Goal: Book appointment/travel/reservation

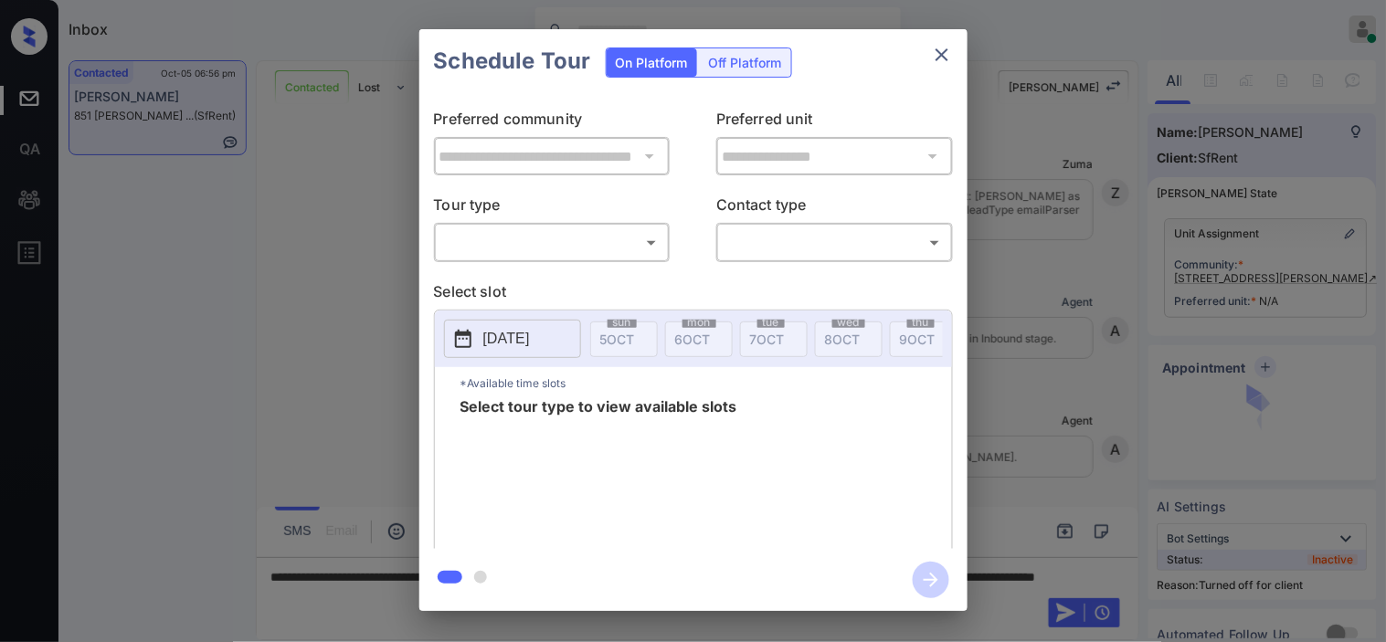
scroll to position [3058, 0]
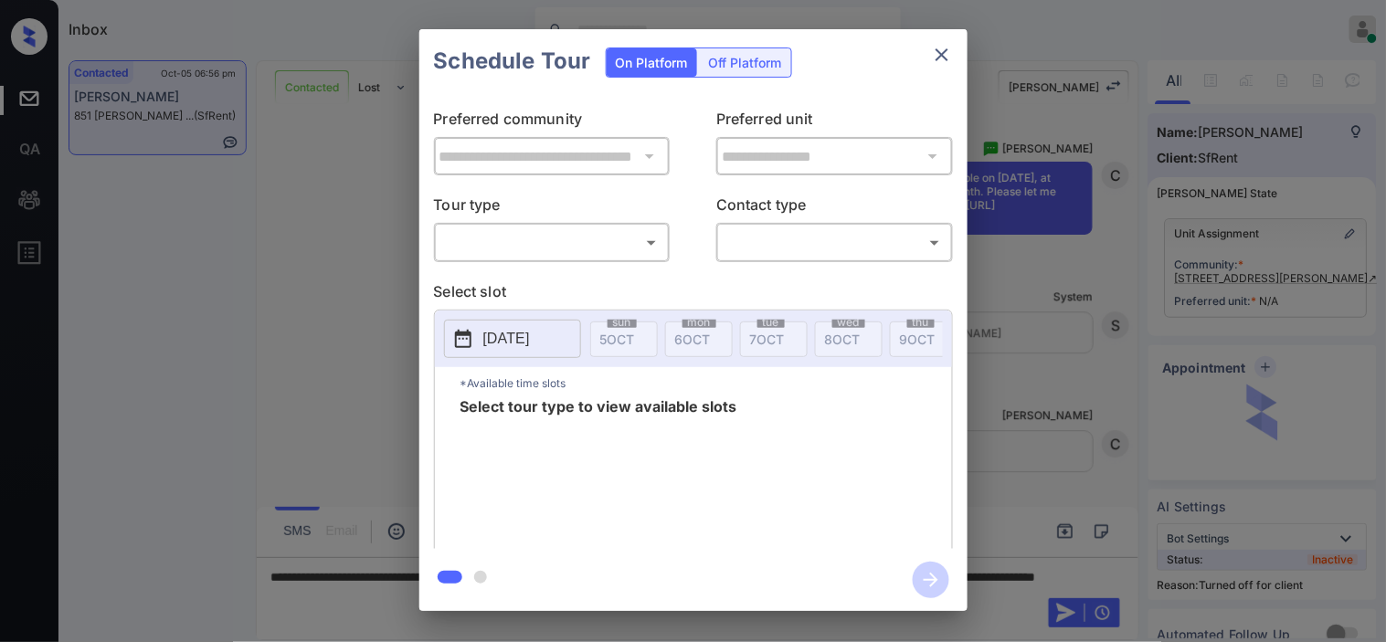
click at [947, 41] on button "close" at bounding box center [942, 55] width 37 height 37
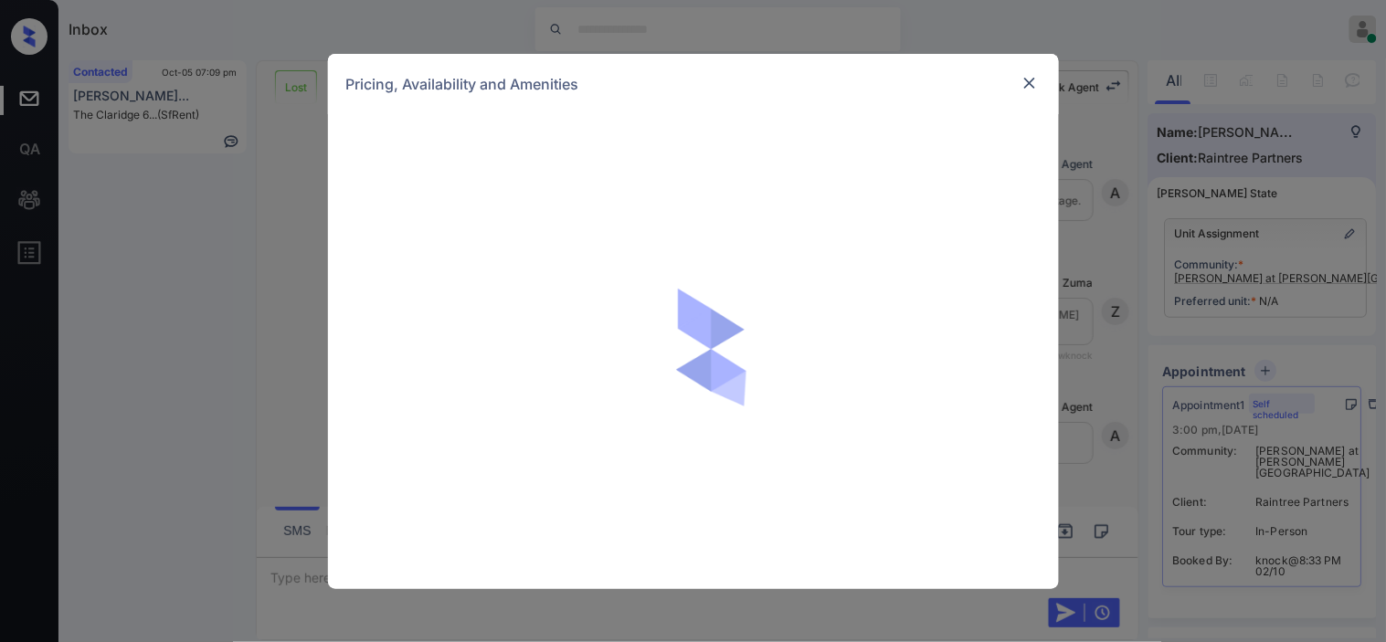
scroll to position [11167, 0]
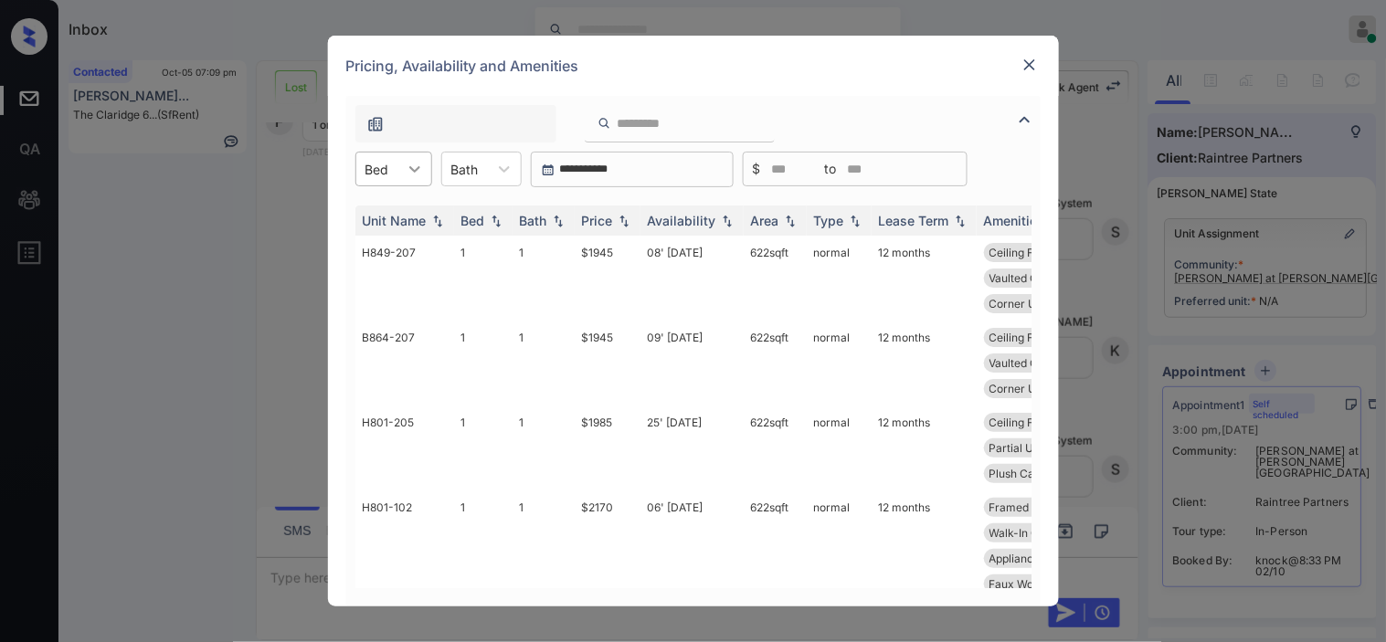
click at [406, 175] on icon at bounding box center [415, 169] width 18 height 18
drag, startPoint x: 408, startPoint y: 220, endPoint x: 542, endPoint y: 226, distance: 133.5
click at [408, 217] on div "1" at bounding box center [393, 213] width 77 height 33
click at [623, 217] on img at bounding box center [624, 221] width 18 height 13
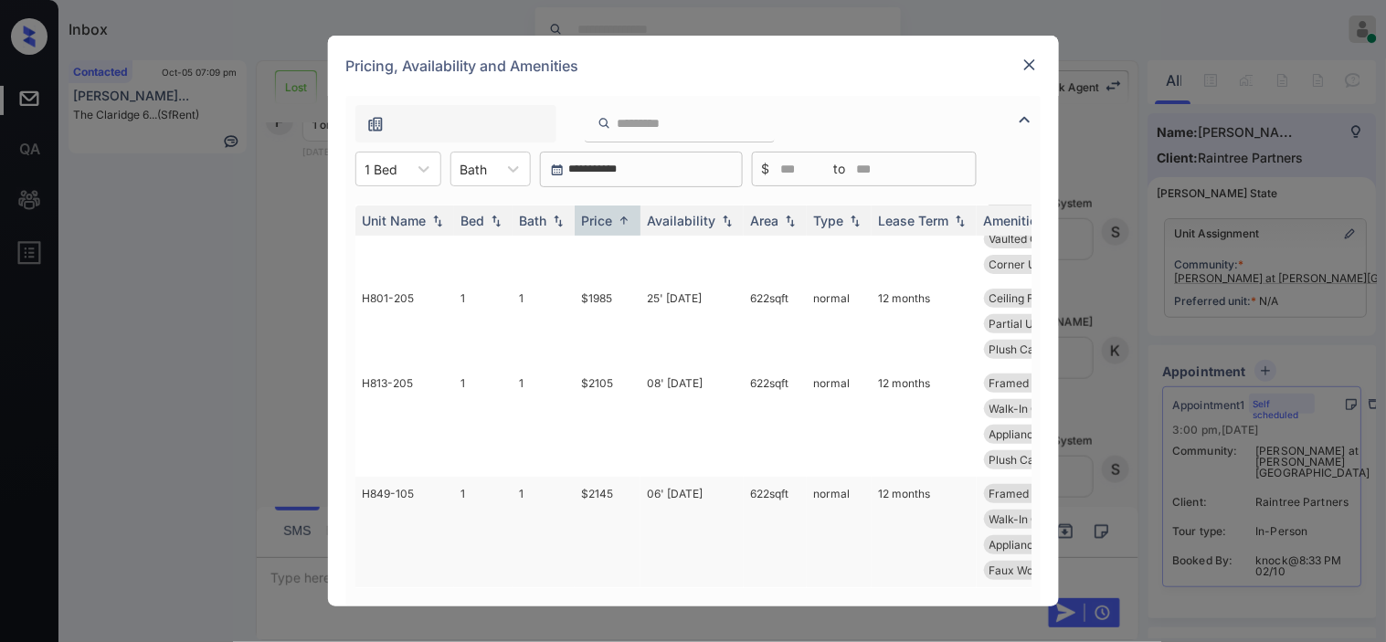
scroll to position [203, 0]
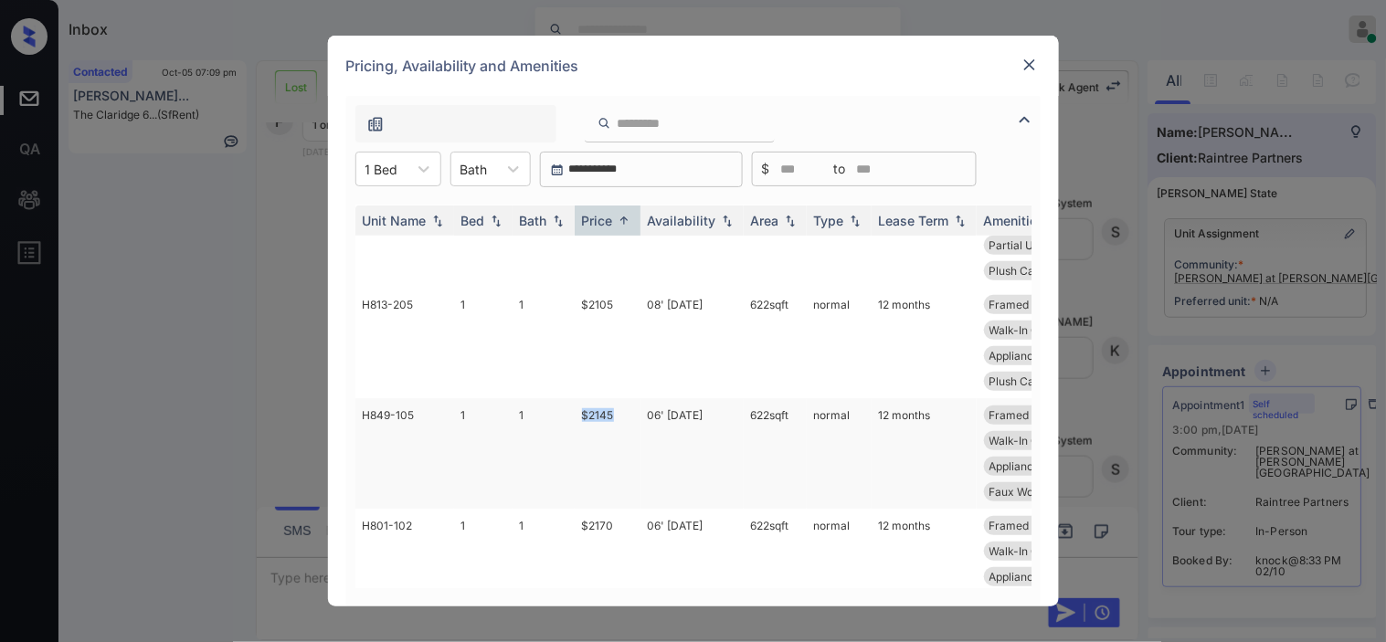
drag, startPoint x: 580, startPoint y: 436, endPoint x: 620, endPoint y: 441, distance: 39.7
click at [620, 441] on tr "H849-105 1 1 $2145 06' Sep 25 622 sqft normal 12 months Framed Bathroom... Styl…" at bounding box center [832, 453] width 955 height 111
copy tr "$2145"
click at [599, 440] on td "$2145" at bounding box center [608, 453] width 66 height 111
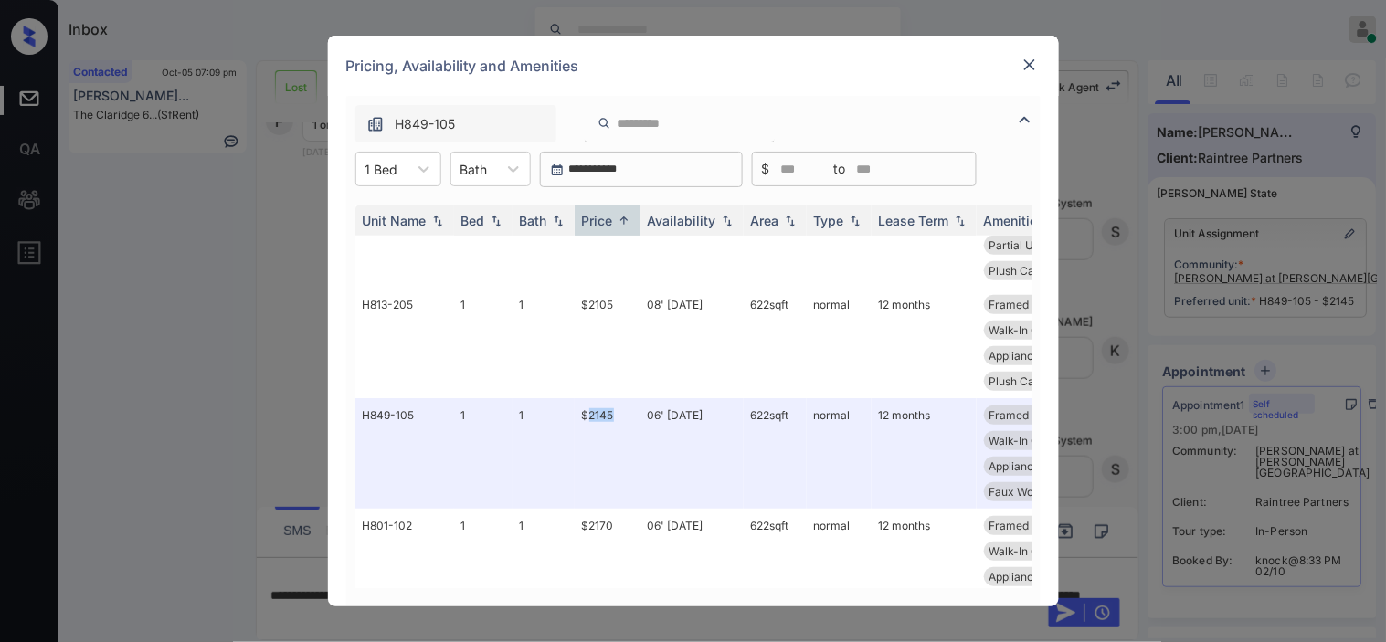
click at [1023, 66] on img at bounding box center [1030, 65] width 18 height 18
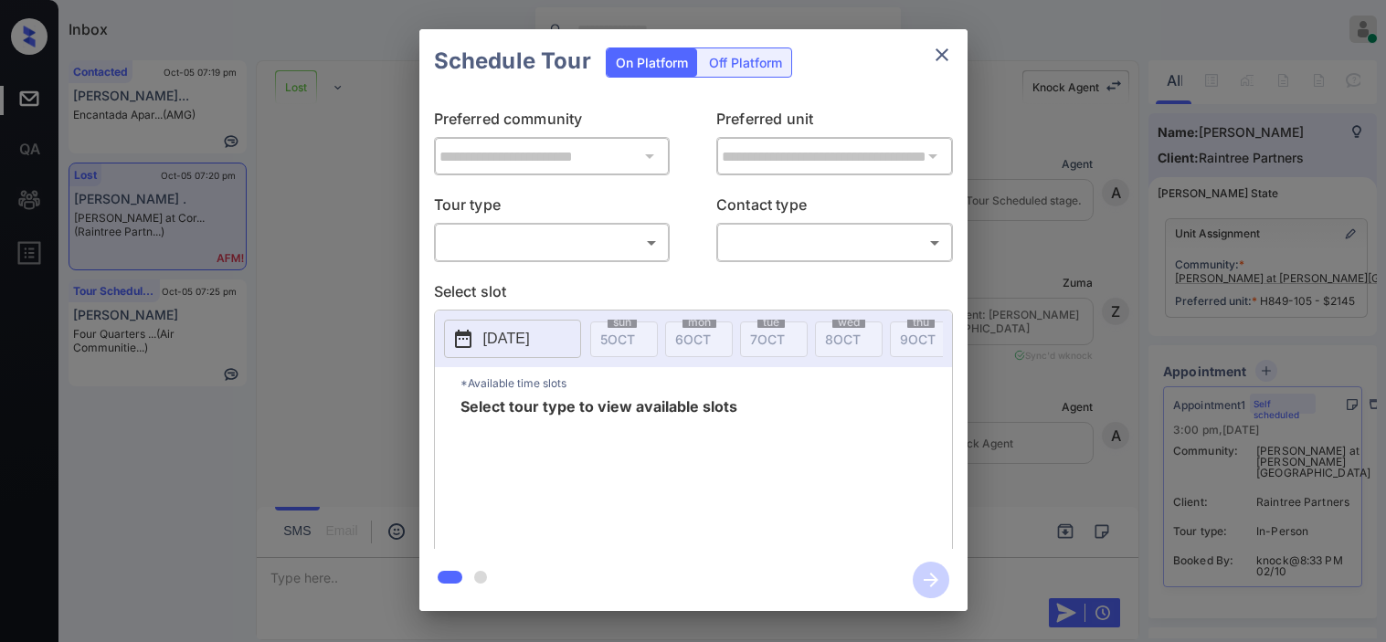
click at [559, 249] on body "Inbox [PERSON_NAME] Online Set yourself offline Set yourself on break Profile S…" at bounding box center [693, 321] width 1386 height 642
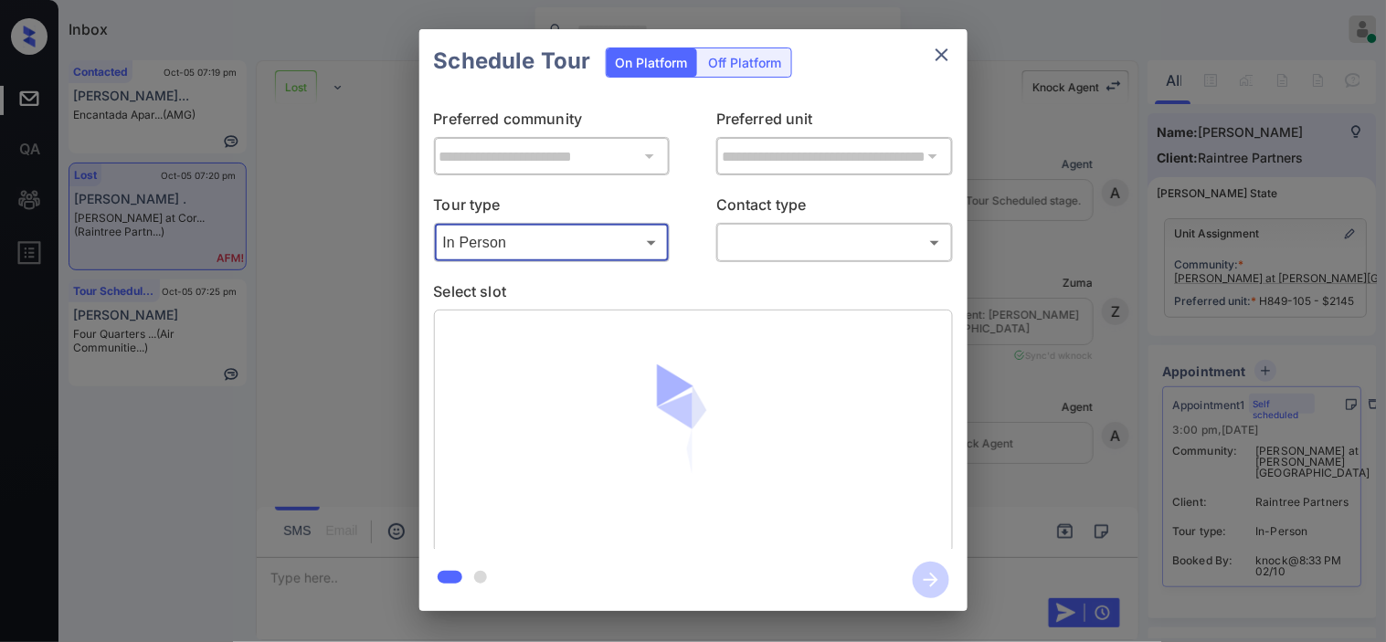
type input "********"
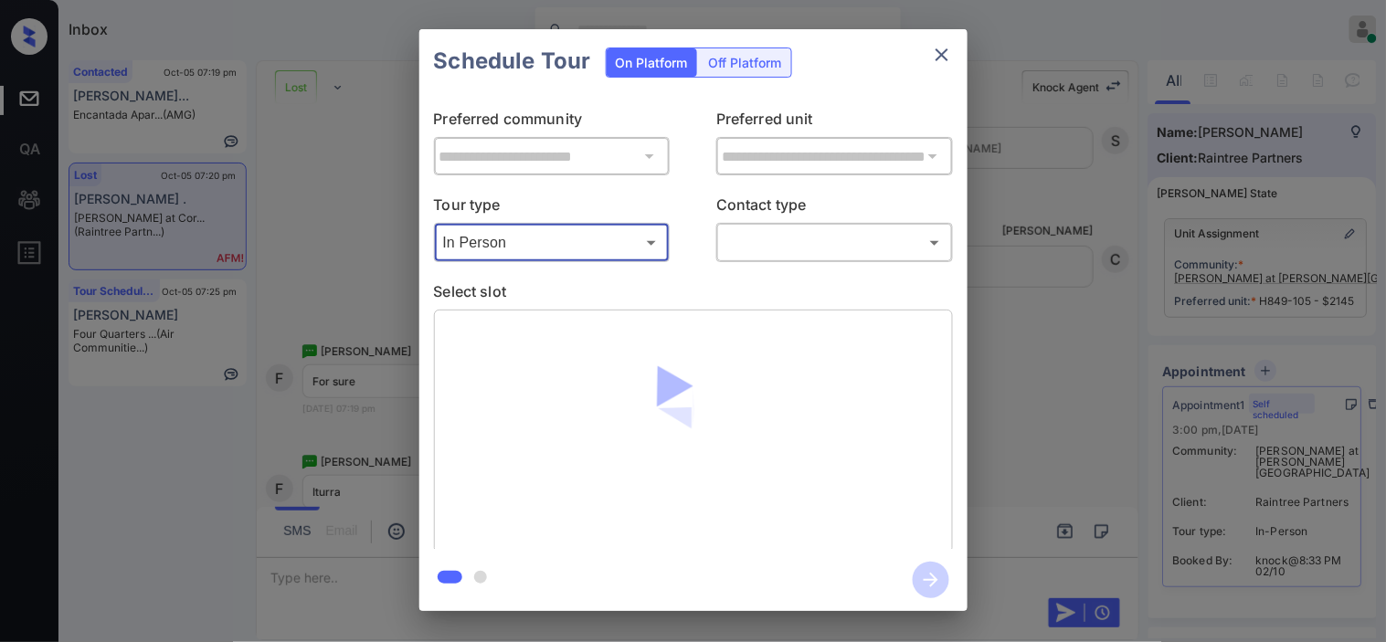
click at [830, 249] on body "Inbox [PERSON_NAME] Online Set yourself offline Set yourself on break Profile S…" at bounding box center [693, 321] width 1386 height 642
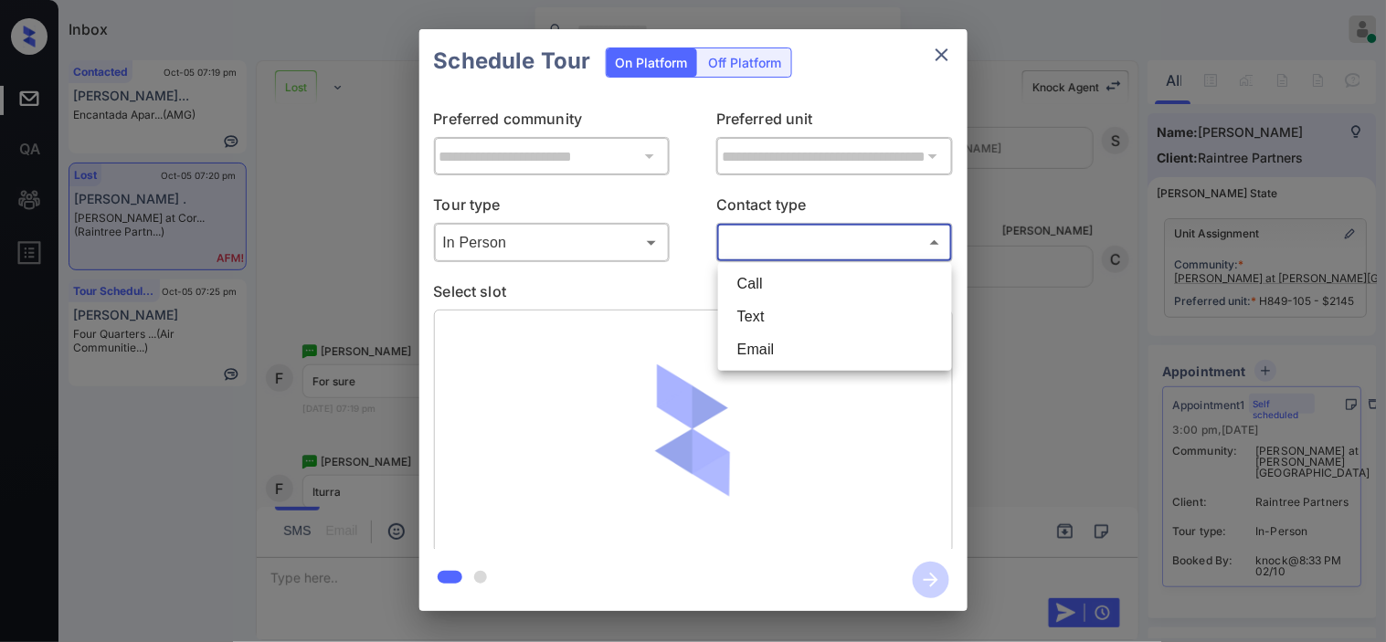
click at [768, 316] on li "Text" at bounding box center [835, 317] width 225 height 33
type input "****"
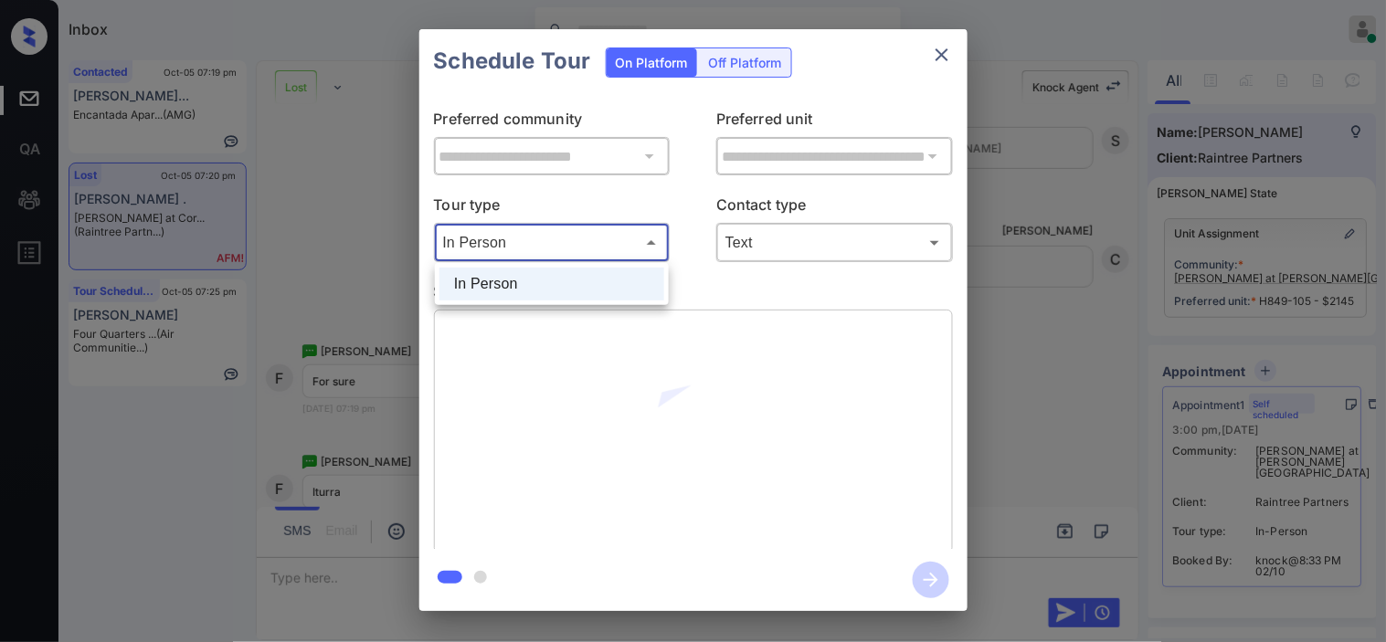
drag, startPoint x: 524, startPoint y: 248, endPoint x: 525, endPoint y: 284, distance: 36.6
click at [525, 249] on body "Inbox [PERSON_NAME] Online Set yourself offline Set yourself on break Profile S…" at bounding box center [693, 321] width 1386 height 642
click at [525, 271] on li "In Person" at bounding box center [552, 284] width 225 height 33
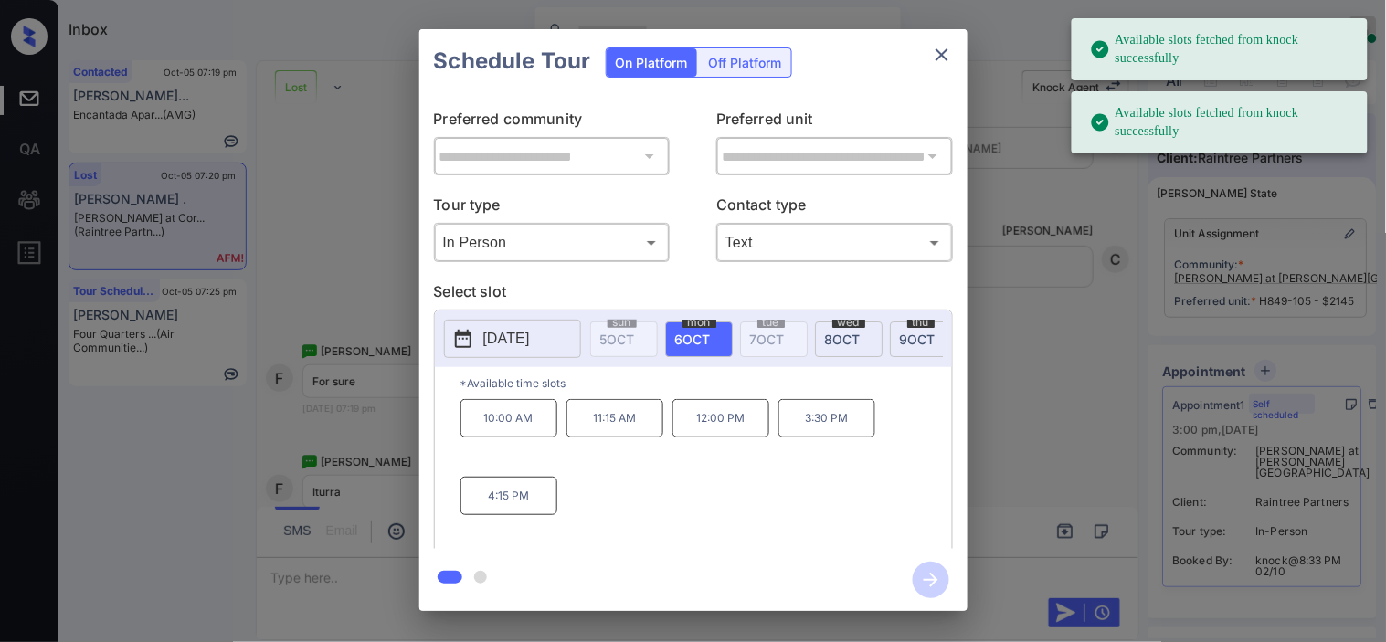
click at [467, 336] on icon at bounding box center [463, 339] width 22 height 22
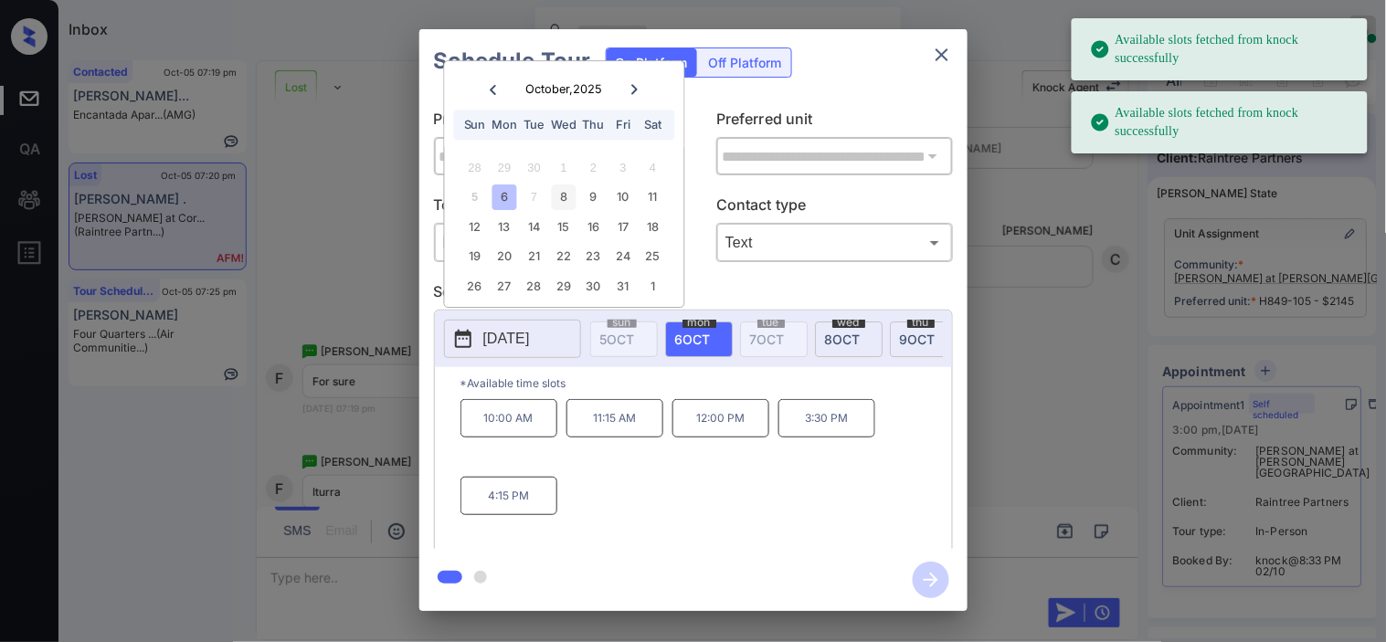
click at [567, 203] on div "8" at bounding box center [564, 197] width 25 height 25
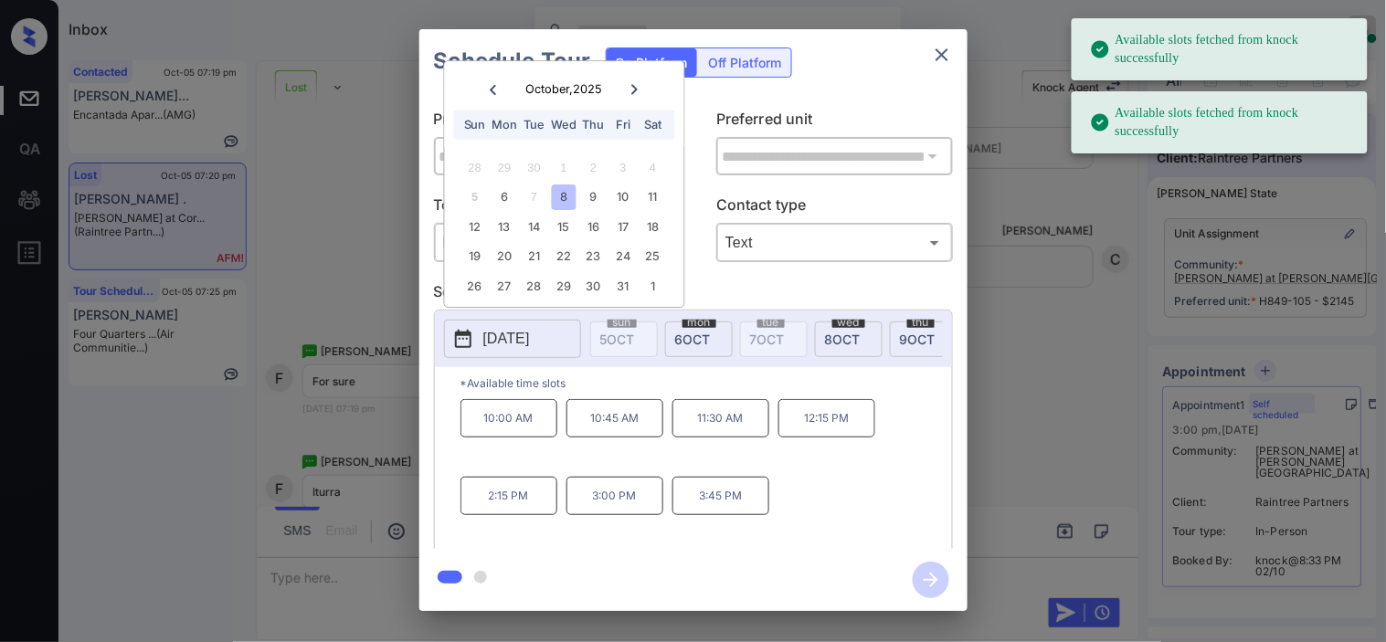
click at [722, 506] on p "3:45 PM" at bounding box center [721, 496] width 97 height 38
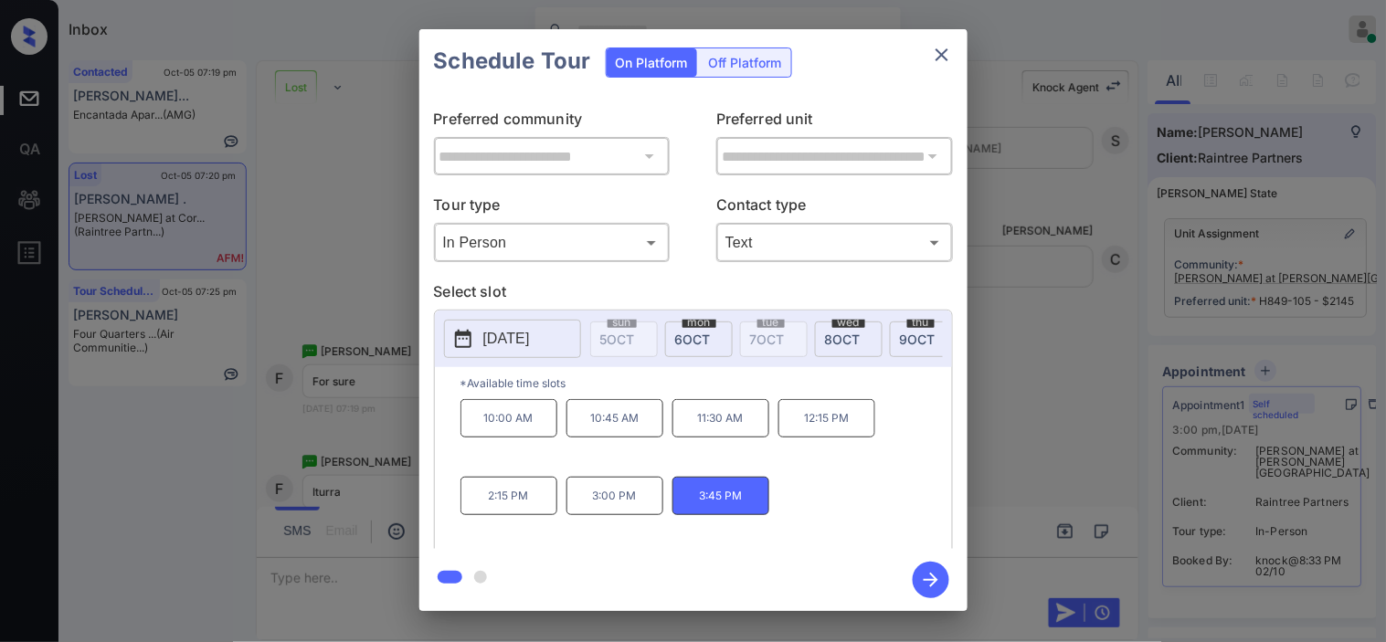
click at [926, 577] on icon "button" at bounding box center [931, 580] width 37 height 37
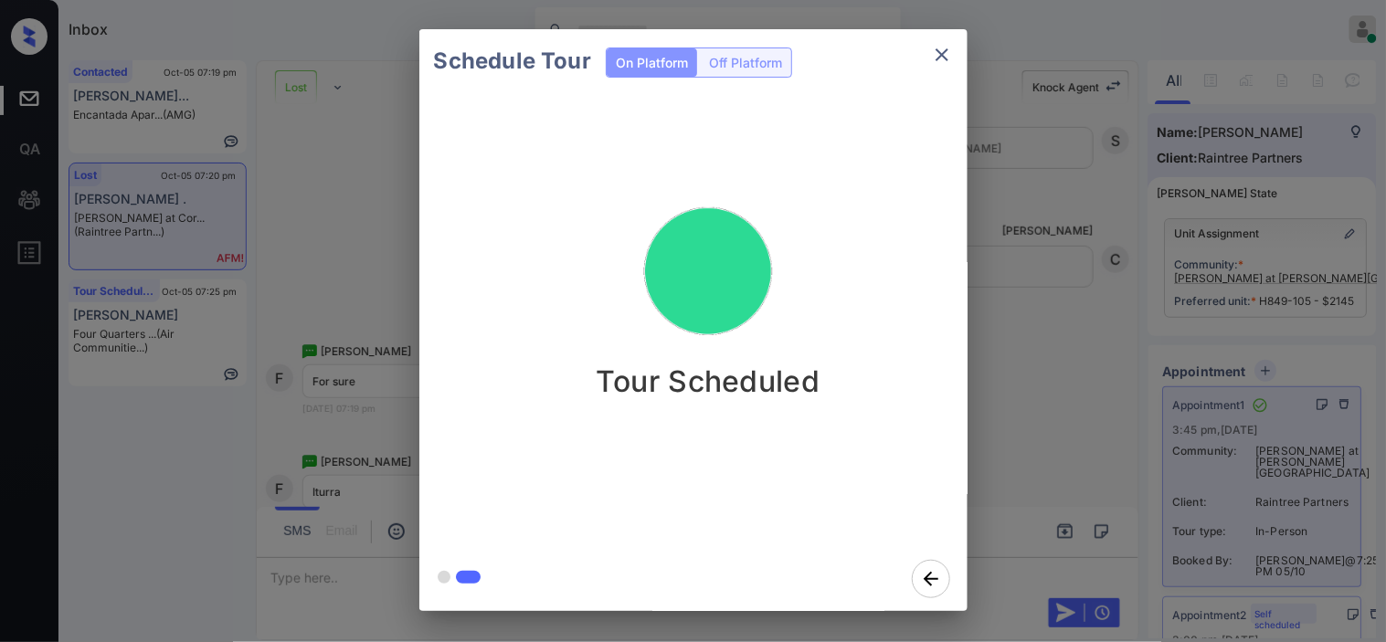
click at [1089, 408] on div "Schedule Tour On Platform Off Platform Tour Scheduled" at bounding box center [693, 320] width 1386 height 641
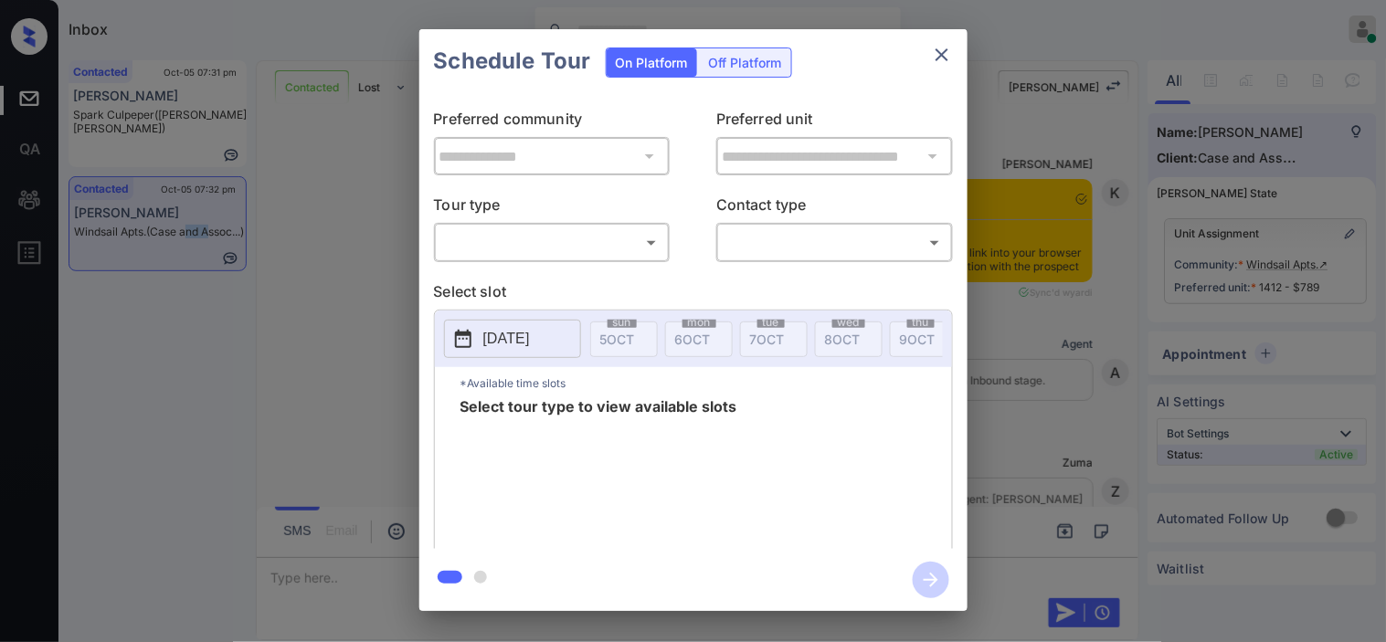
scroll to position [3474, 0]
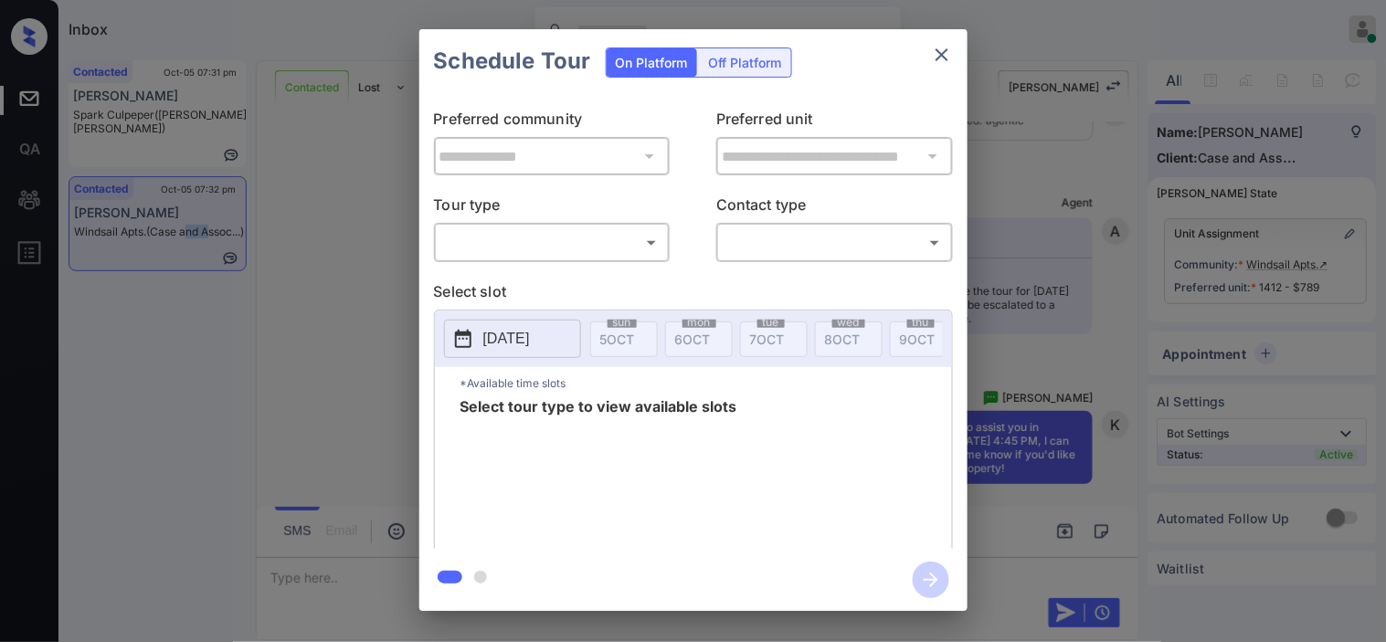
click at [615, 250] on body "Inbox Kristine Capara Online Set yourself offline Set yourself on break Profile…" at bounding box center [693, 321] width 1386 height 642
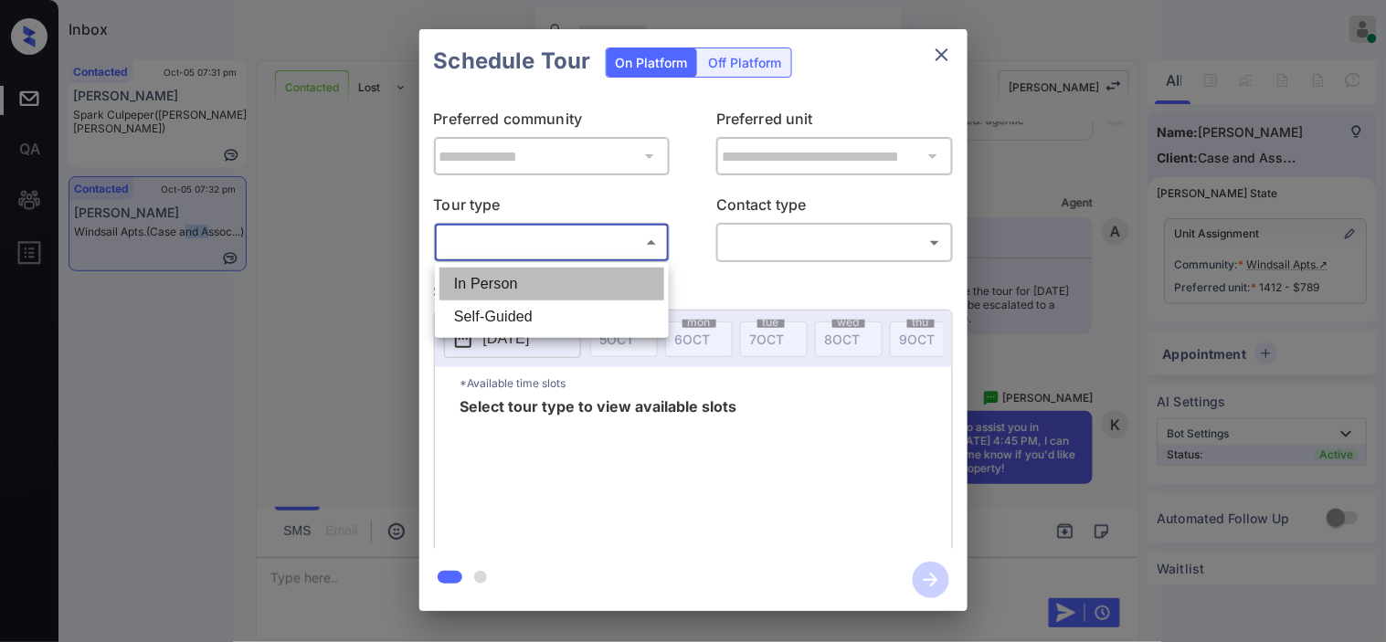
click at [616, 281] on li "In Person" at bounding box center [552, 284] width 225 height 33
type input "********"
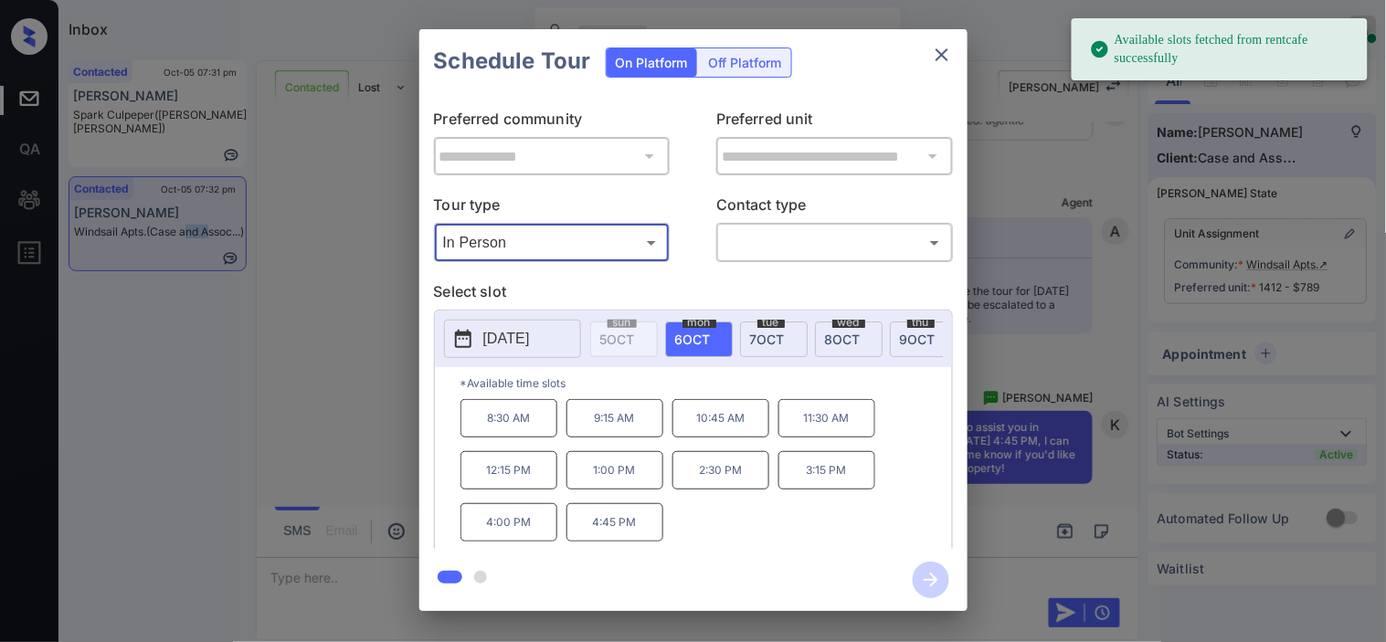
click at [462, 350] on icon at bounding box center [463, 339] width 22 height 22
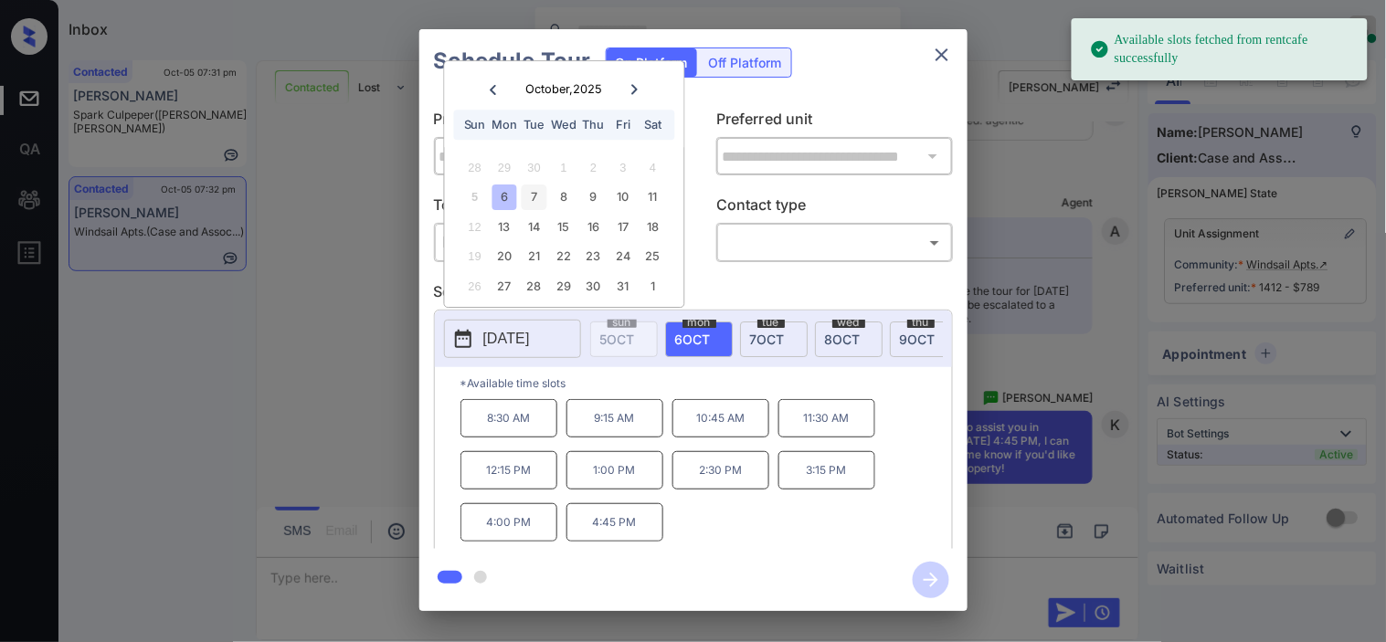
click at [533, 196] on div "7" at bounding box center [534, 197] width 25 height 25
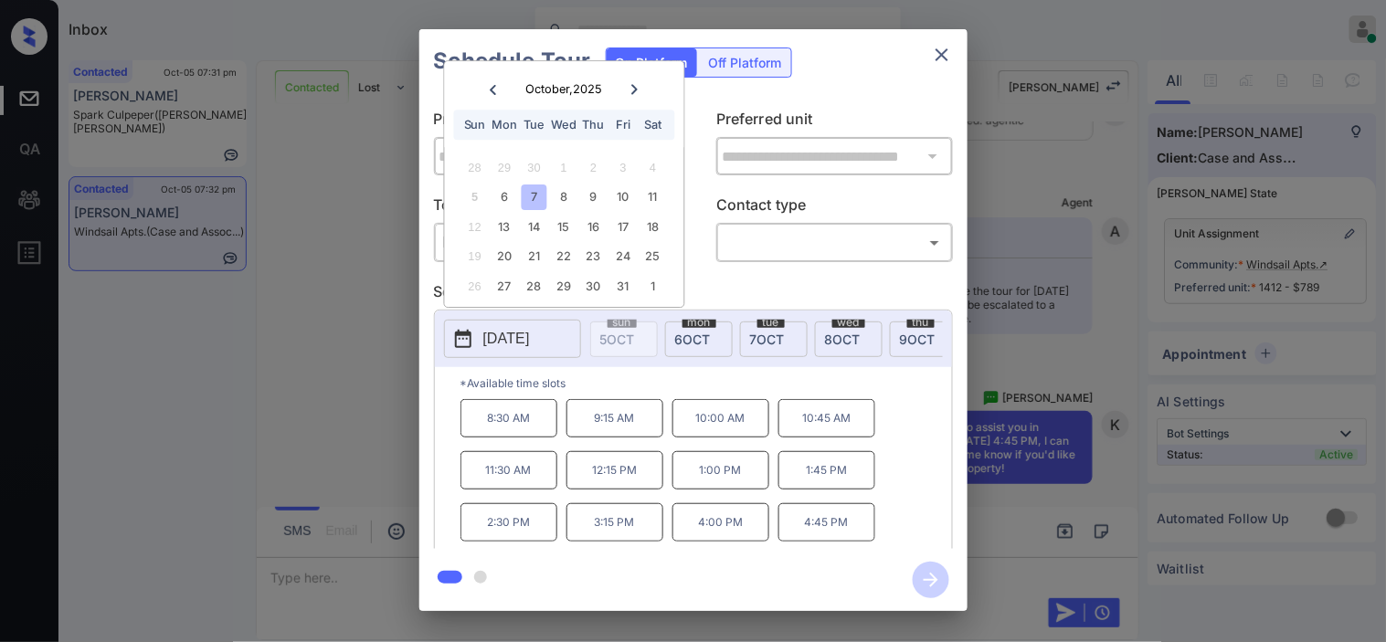
click at [841, 531] on p "4:45 PM" at bounding box center [827, 522] width 97 height 38
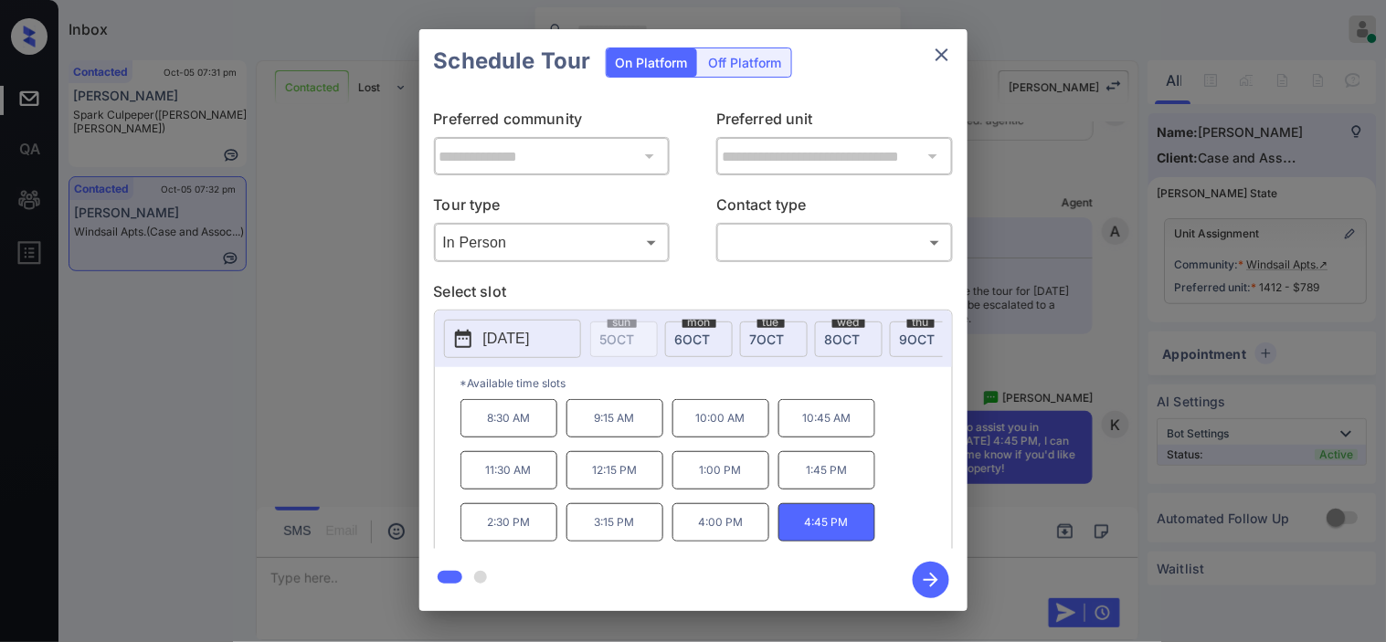
drag, startPoint x: 792, startPoint y: 215, endPoint x: 797, endPoint y: 240, distance: 26.0
click at [795, 217] on p "Contact type" at bounding box center [834, 208] width 237 height 29
click at [797, 241] on body "Inbox Kristine Capara Online Set yourself offline Set yourself on break Profile…" at bounding box center [693, 321] width 1386 height 642
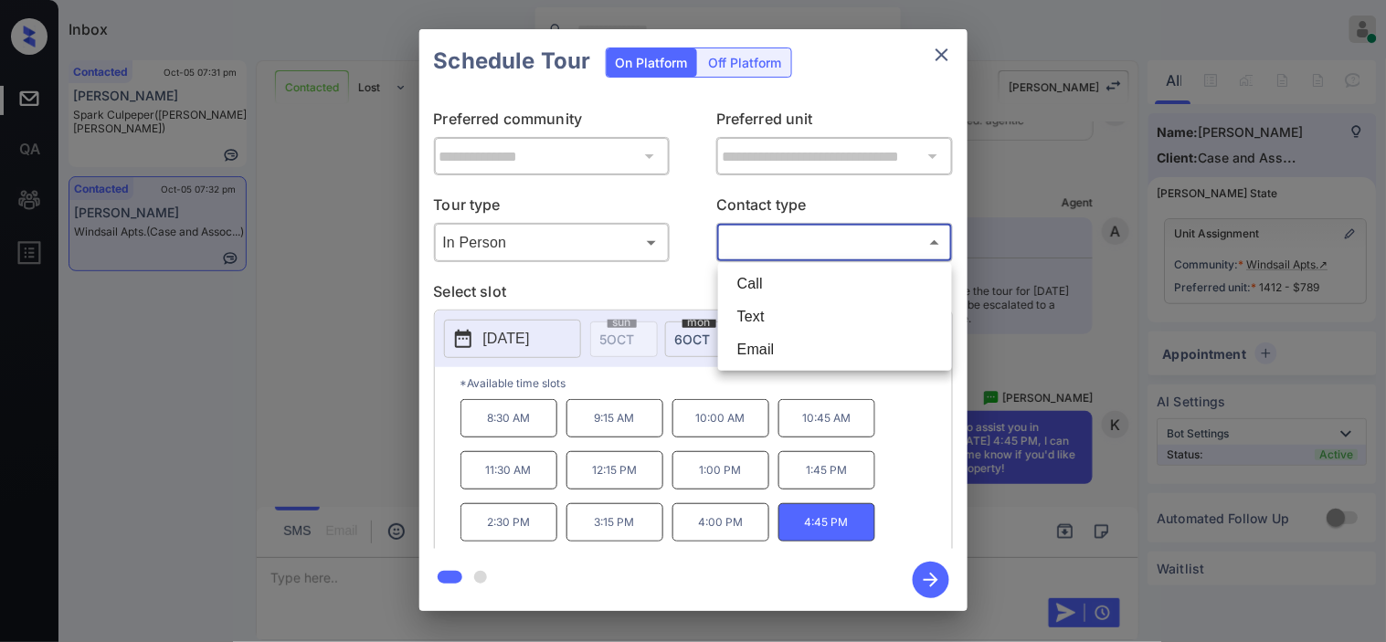
drag, startPoint x: 800, startPoint y: 318, endPoint x: 818, endPoint y: 358, distance: 44.2
click at [799, 318] on li "Text" at bounding box center [835, 317] width 225 height 33
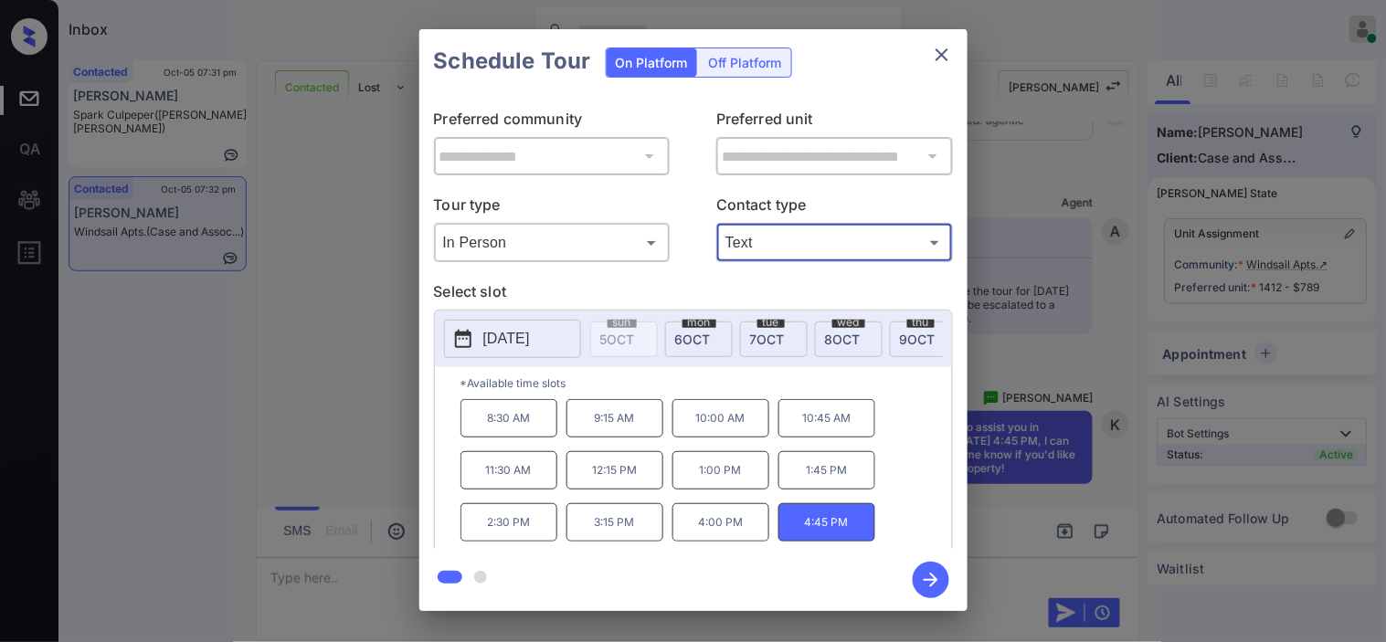
type input "****"
click at [928, 582] on icon "button" at bounding box center [931, 580] width 37 height 37
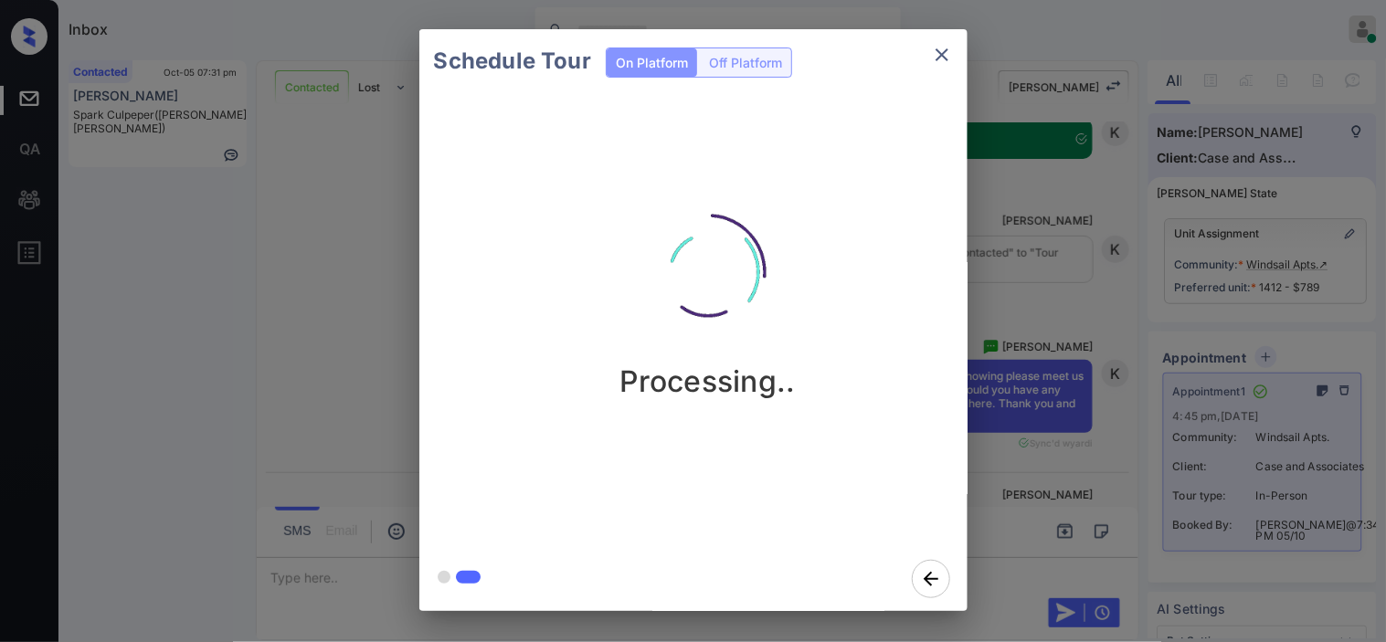
scroll to position [3863, 0]
click at [973, 253] on div "Schedule Tour On Platform Off Platform Tour Scheduled" at bounding box center [693, 320] width 1386 height 641
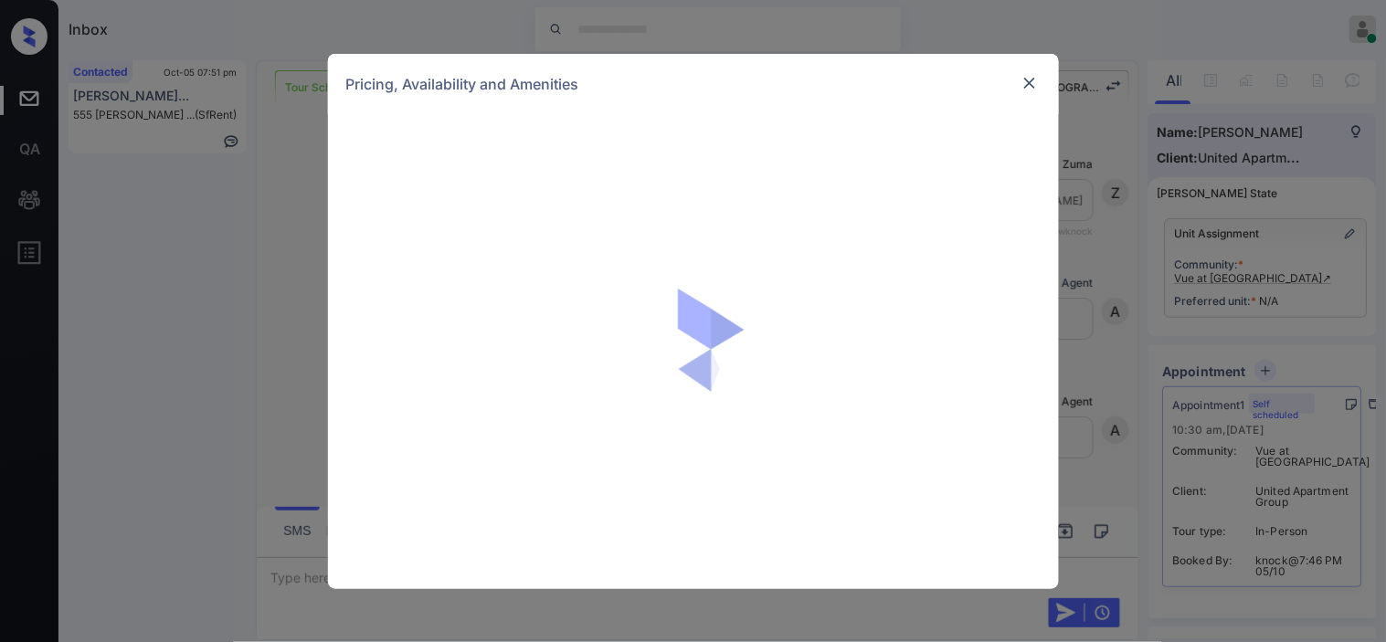
scroll to position [1156, 0]
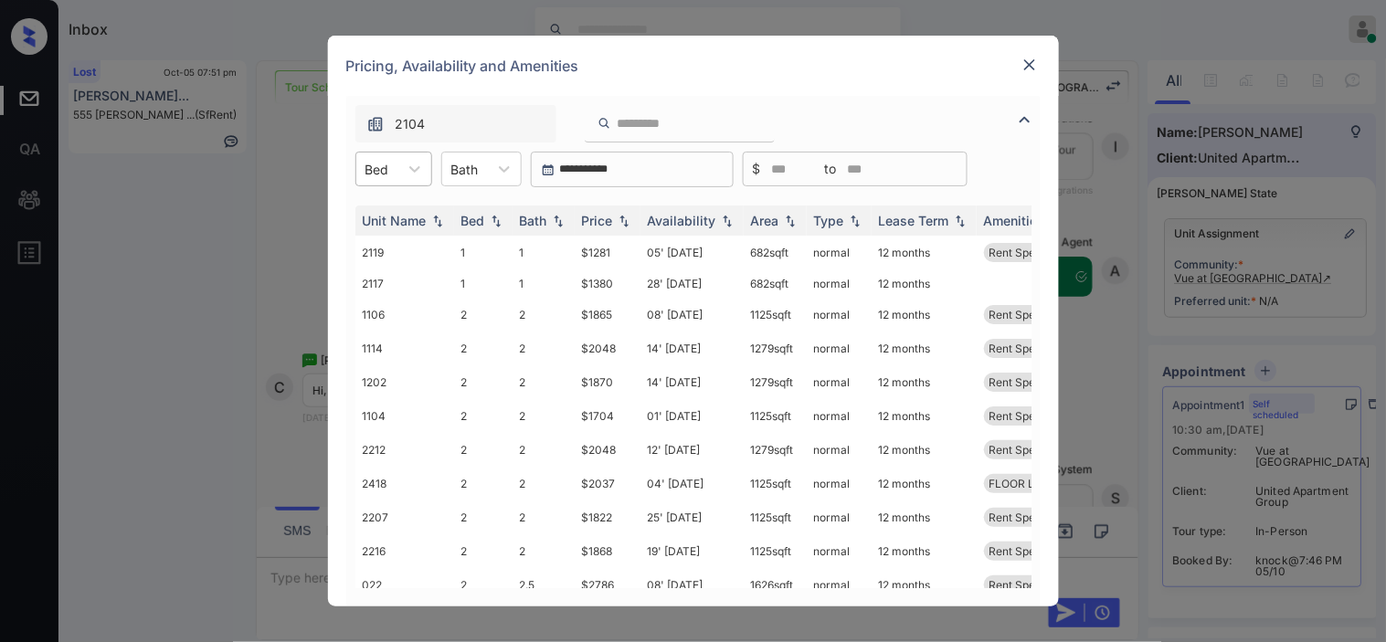
click at [386, 178] on div "Bed" at bounding box center [377, 169] width 42 height 26
click at [387, 241] on div "2" at bounding box center [393, 246] width 77 height 33
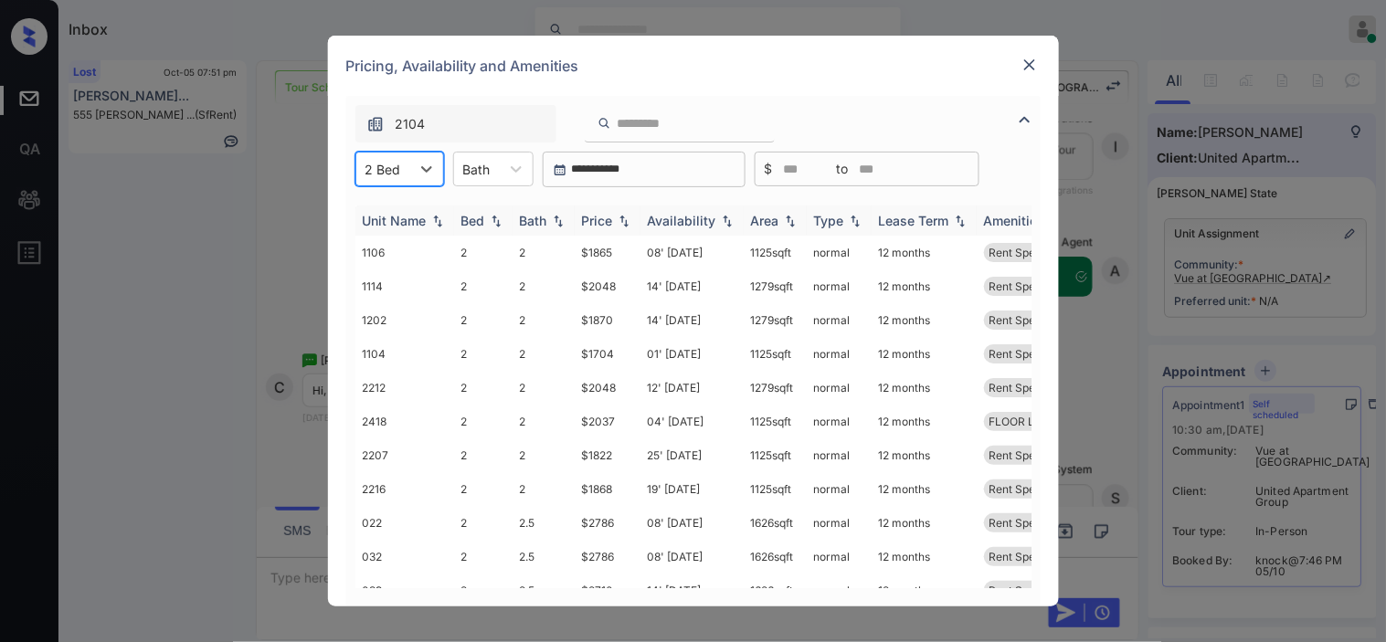
click at [610, 221] on div "Price" at bounding box center [597, 221] width 31 height 16
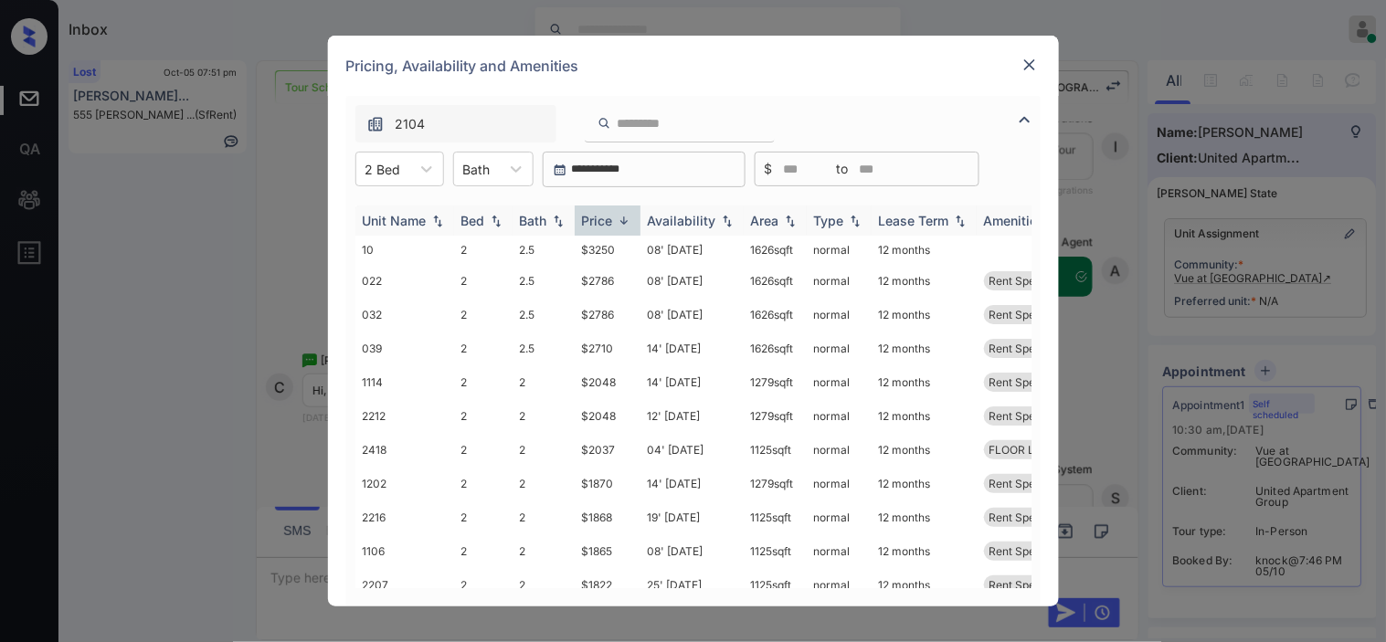
click at [612, 220] on div "Price" at bounding box center [597, 221] width 31 height 16
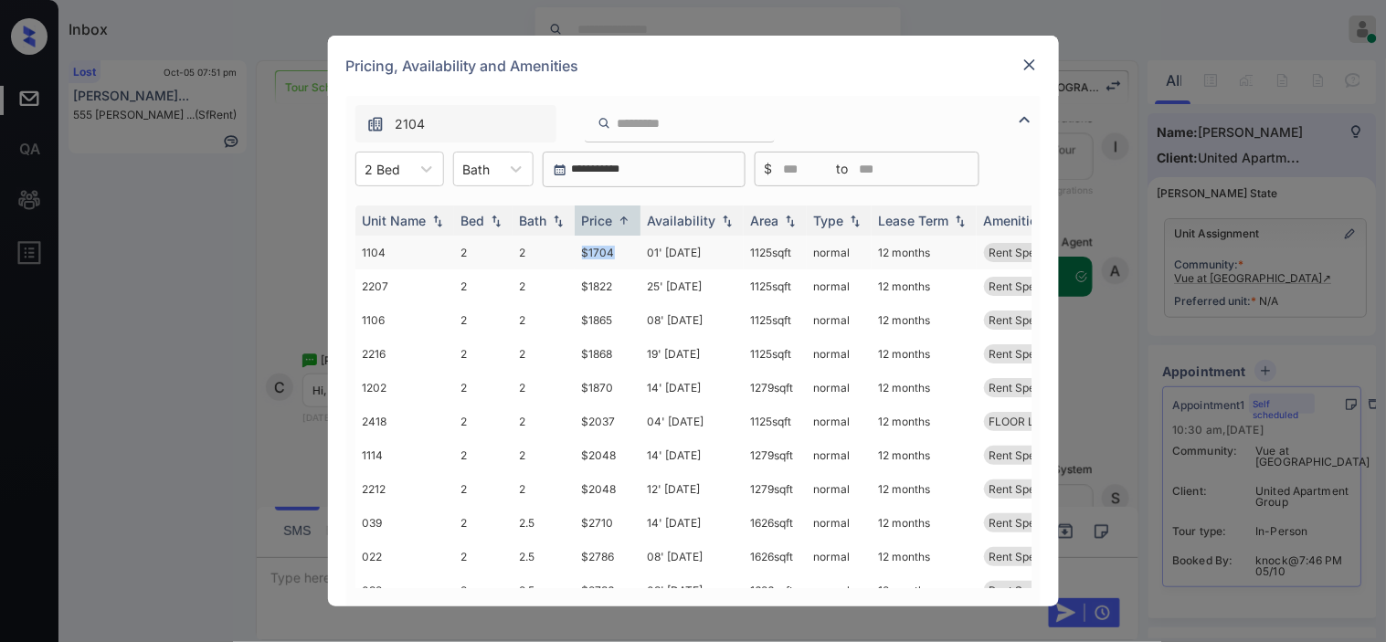
drag, startPoint x: 613, startPoint y: 251, endPoint x: 624, endPoint y: 257, distance: 12.3
click at [624, 257] on td "$1704" at bounding box center [608, 253] width 66 height 34
copy td "$1704"
click at [1033, 57] on img at bounding box center [1030, 65] width 18 height 18
